Goal: Check status: Check status

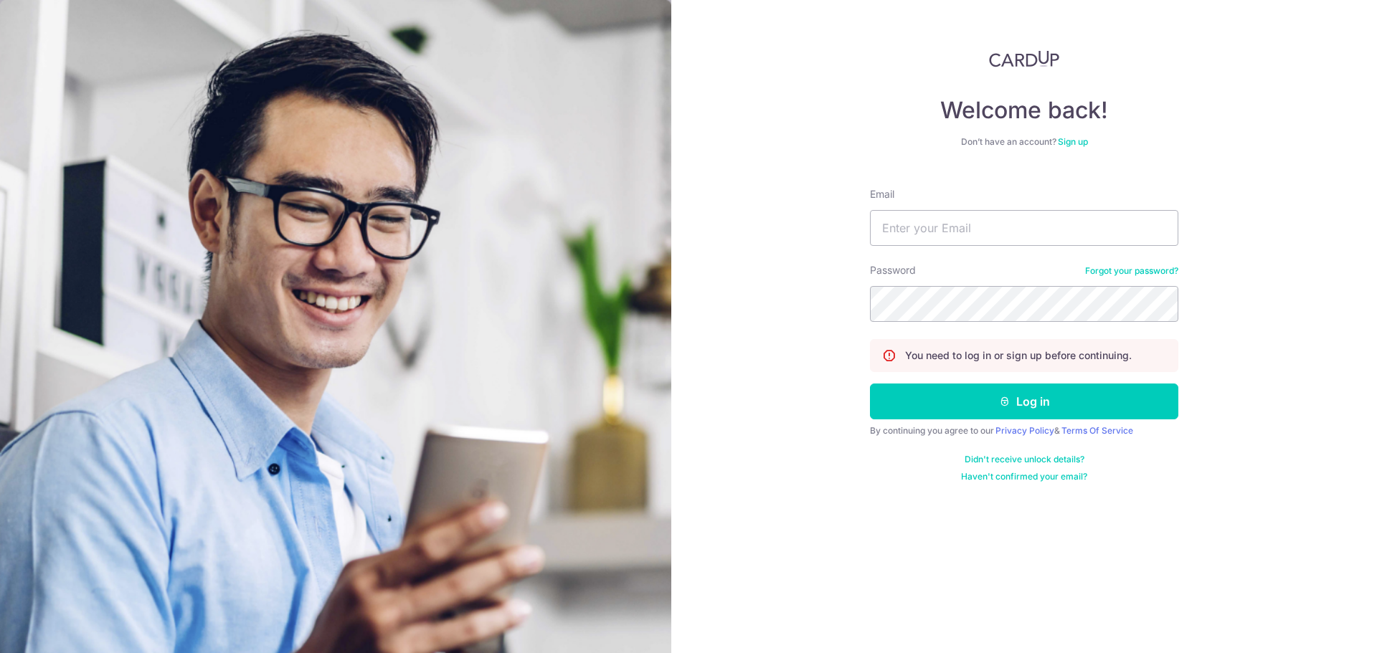
type input "[EMAIL_ADDRESS][DOMAIN_NAME]"
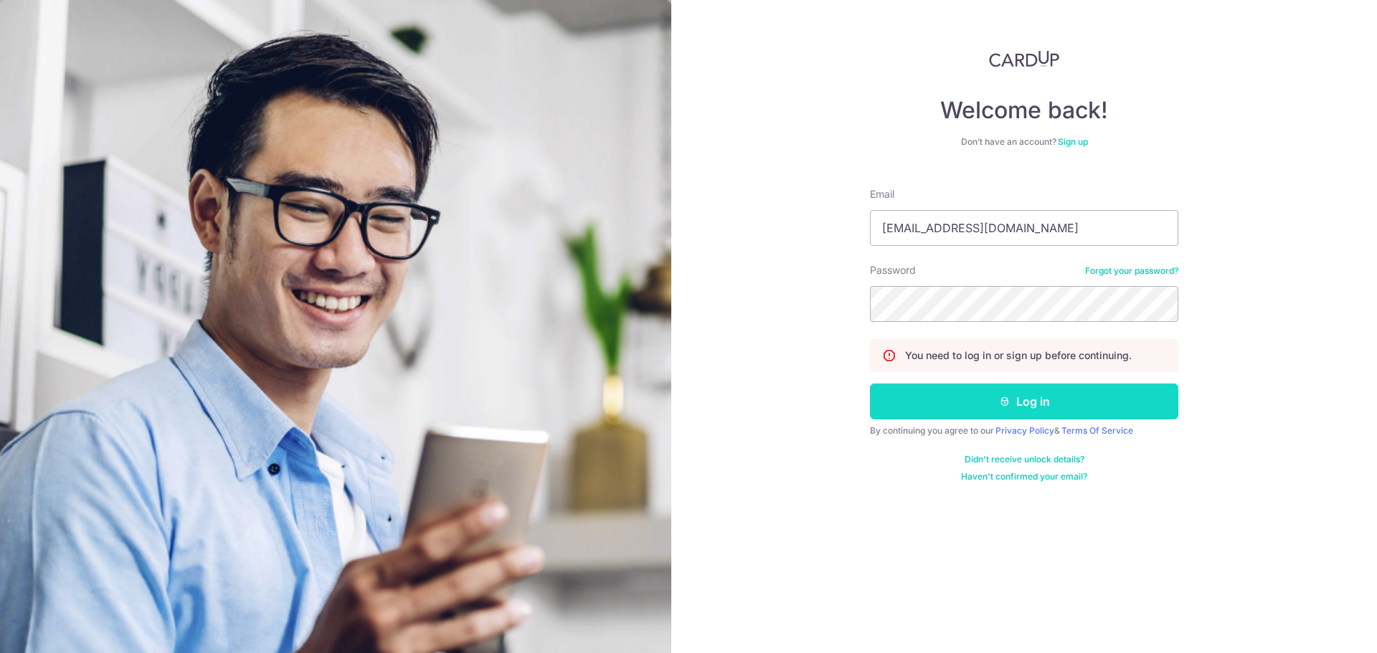
click at [1101, 415] on button "Log in" at bounding box center [1024, 402] width 308 height 36
click at [1100, 413] on button "Log in" at bounding box center [1024, 402] width 308 height 36
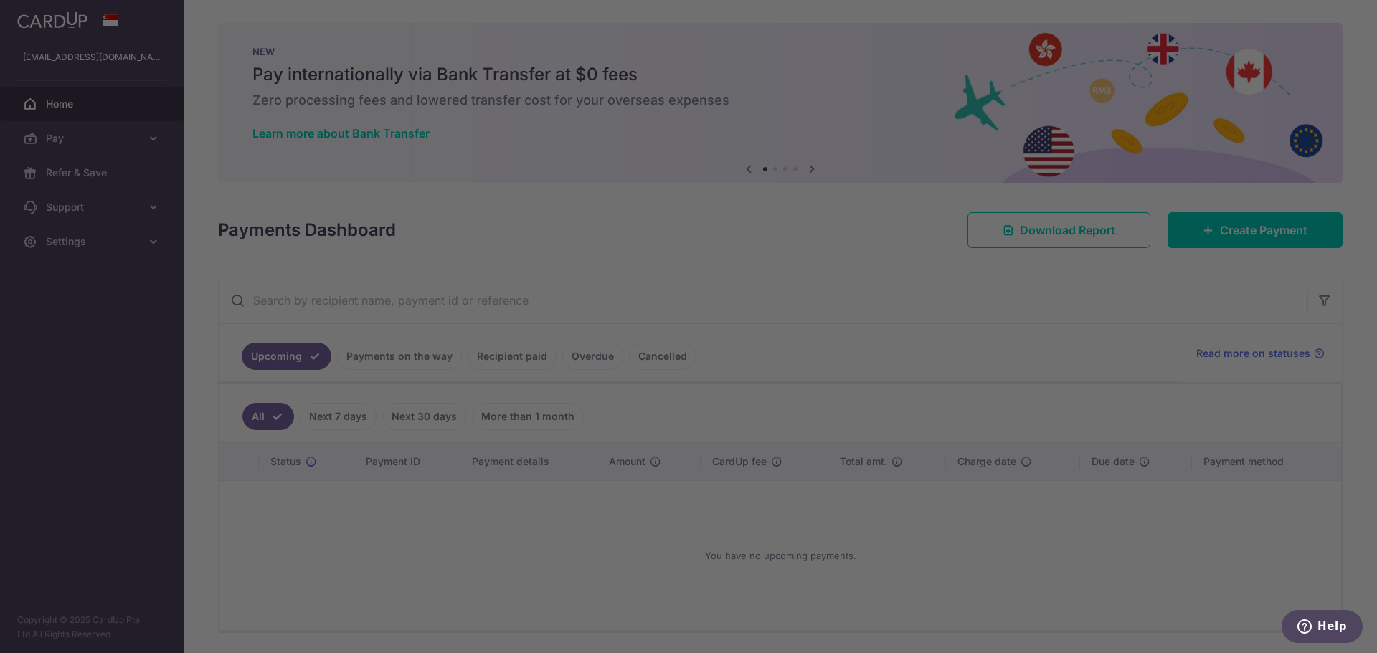
click at [458, 356] on div at bounding box center [695, 330] width 1390 height 660
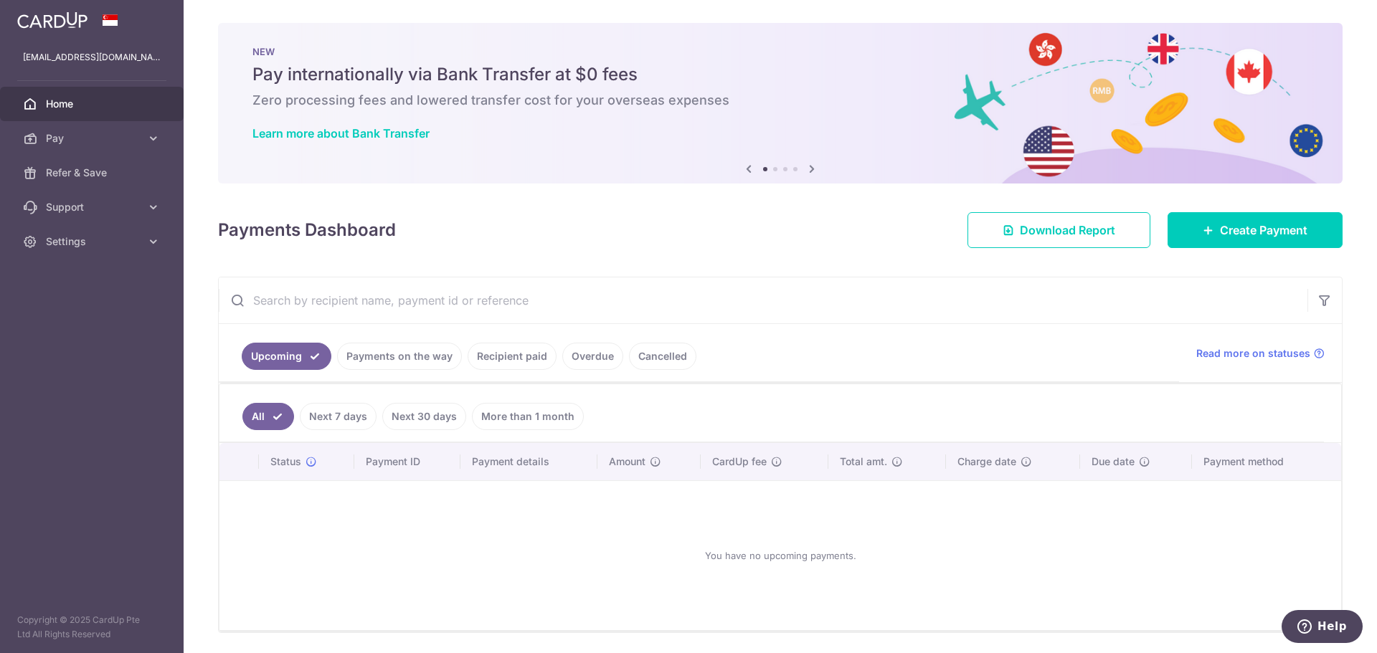
click at [389, 347] on link "Payments on the way" at bounding box center [399, 356] width 125 height 27
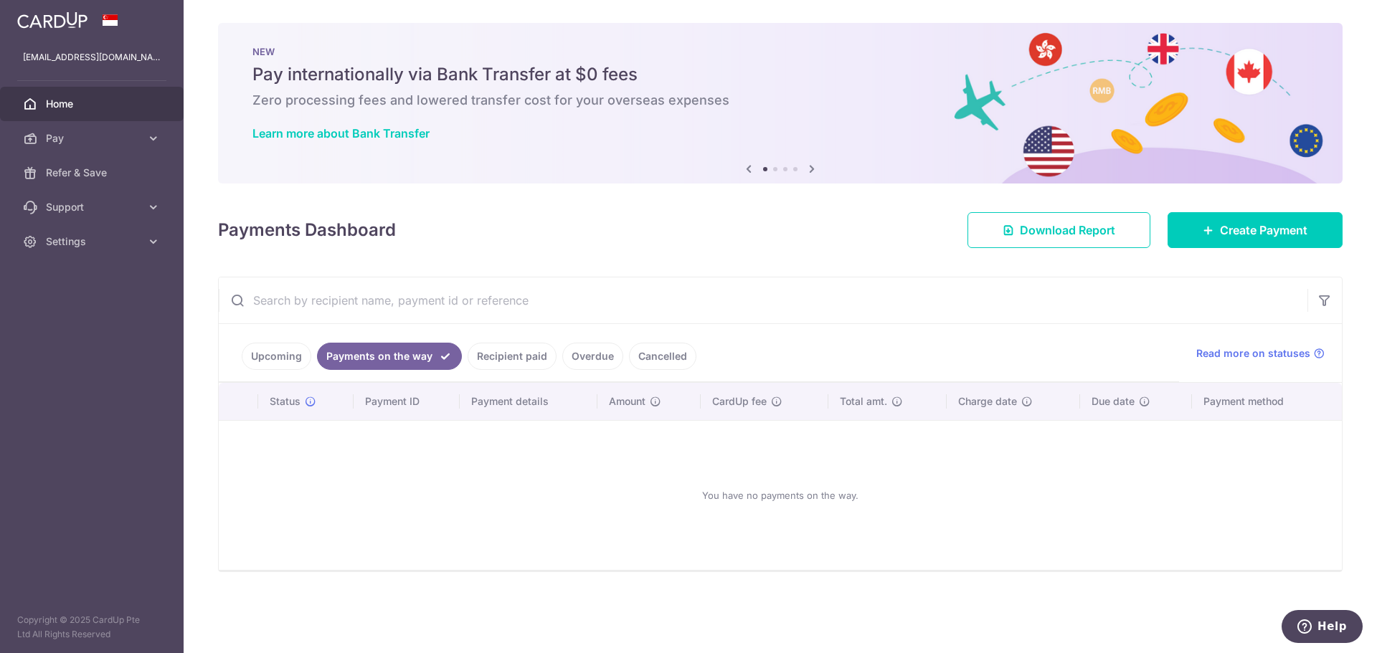
click at [535, 361] on link "Recipient paid" at bounding box center [512, 356] width 89 height 27
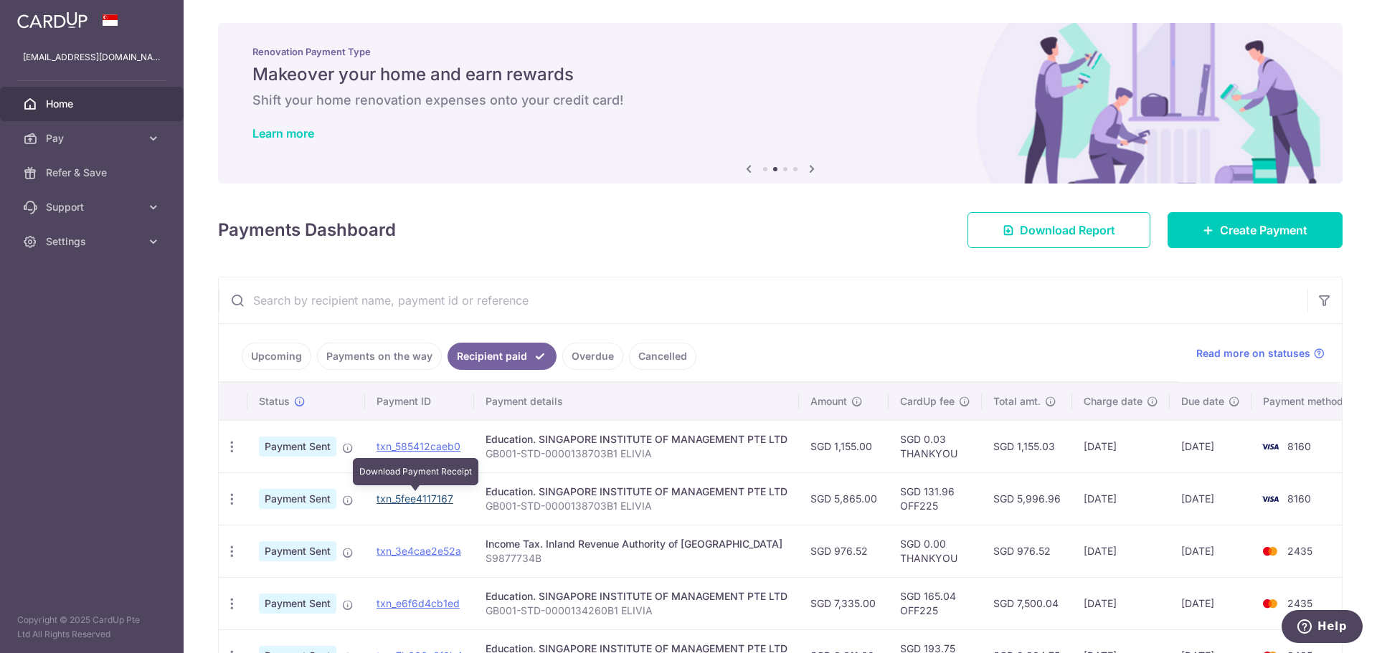
click at [437, 497] on link "txn_5fee4117167" at bounding box center [414, 499] width 77 height 12
